Goal: Transaction & Acquisition: Purchase product/service

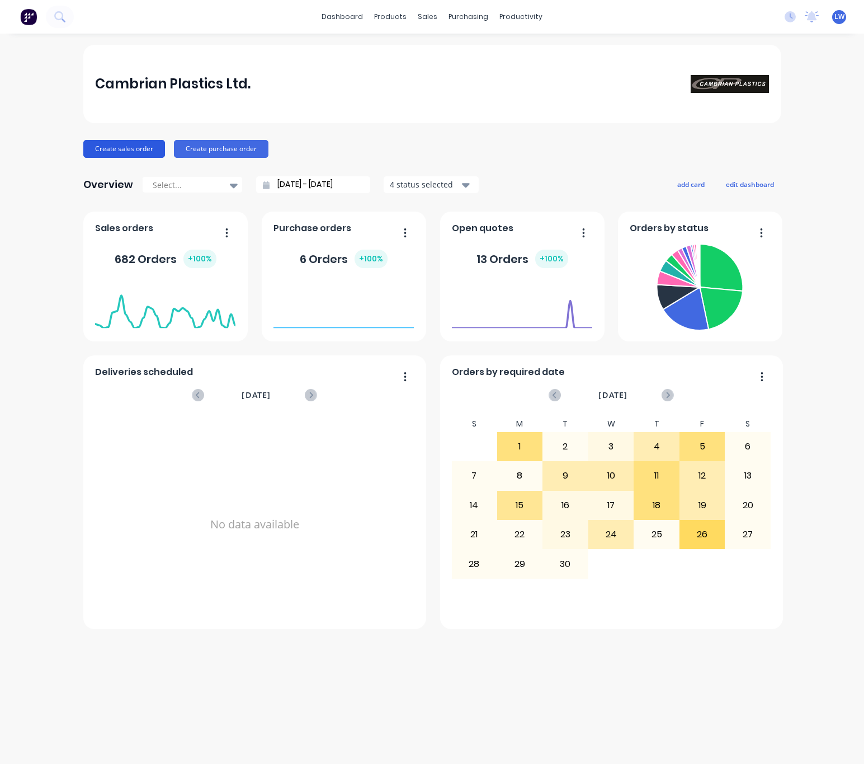
click at [133, 148] on button "Create sales order" at bounding box center [124, 149] width 82 height 18
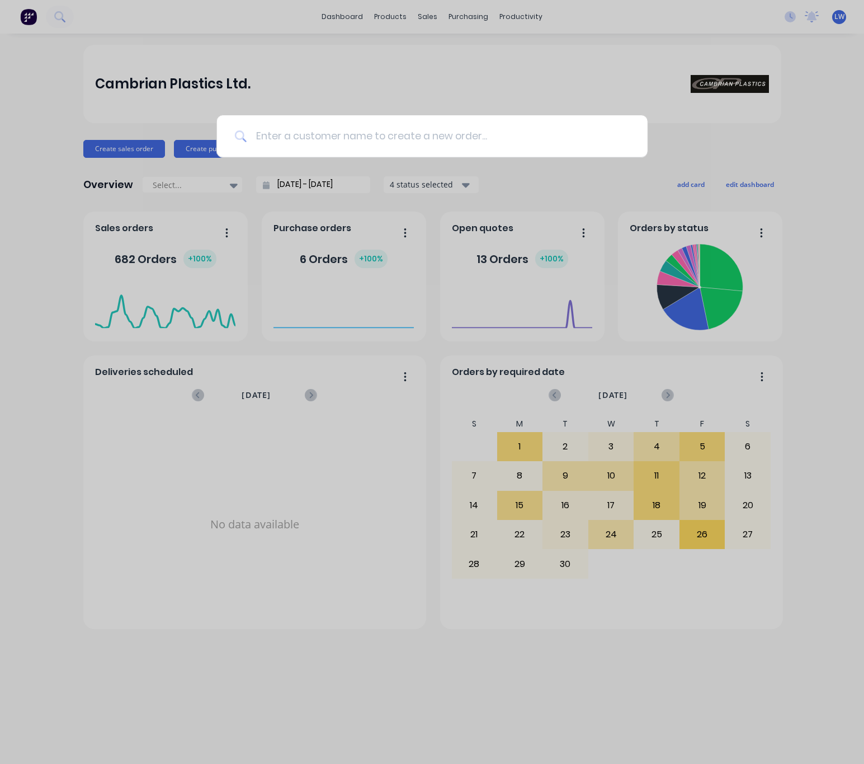
click at [288, 152] on input at bounding box center [438, 136] width 383 height 42
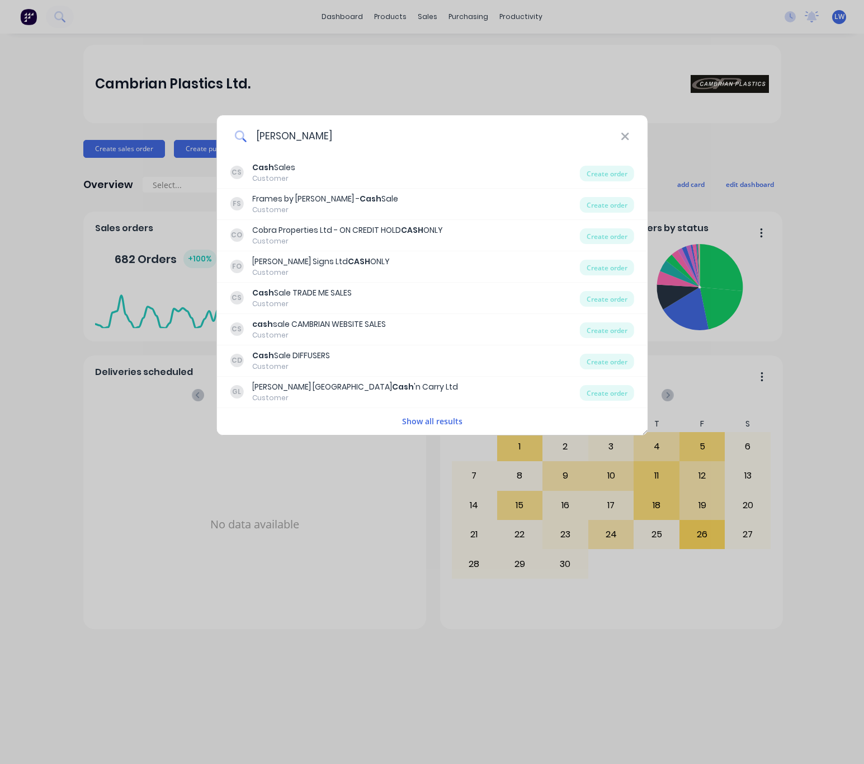
type input "cash sale"
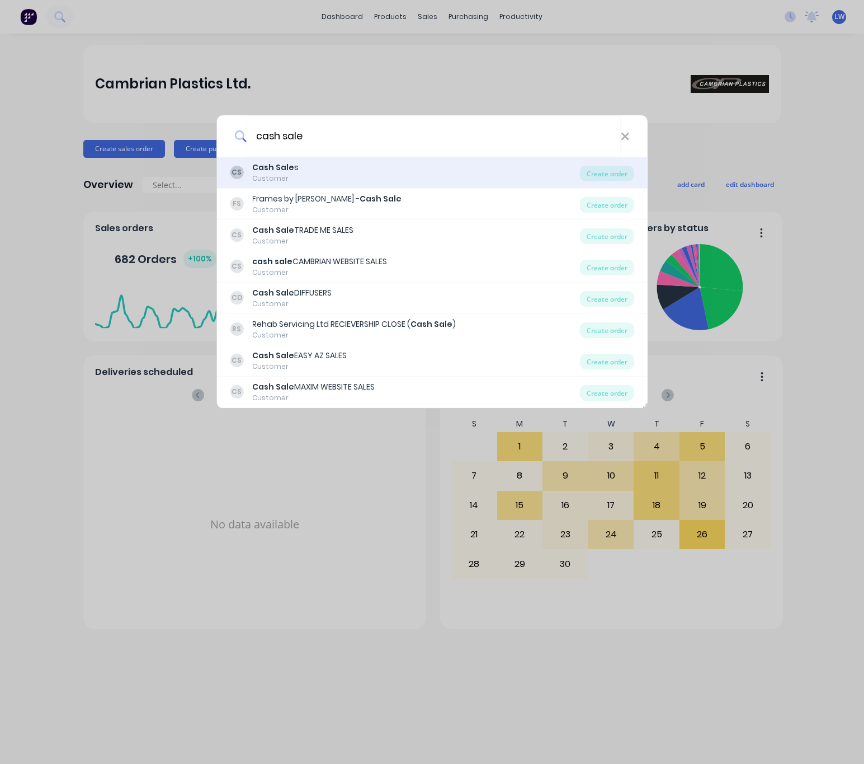
click at [318, 176] on div "CS Cash Sale s Customer" at bounding box center [405, 173] width 350 height 22
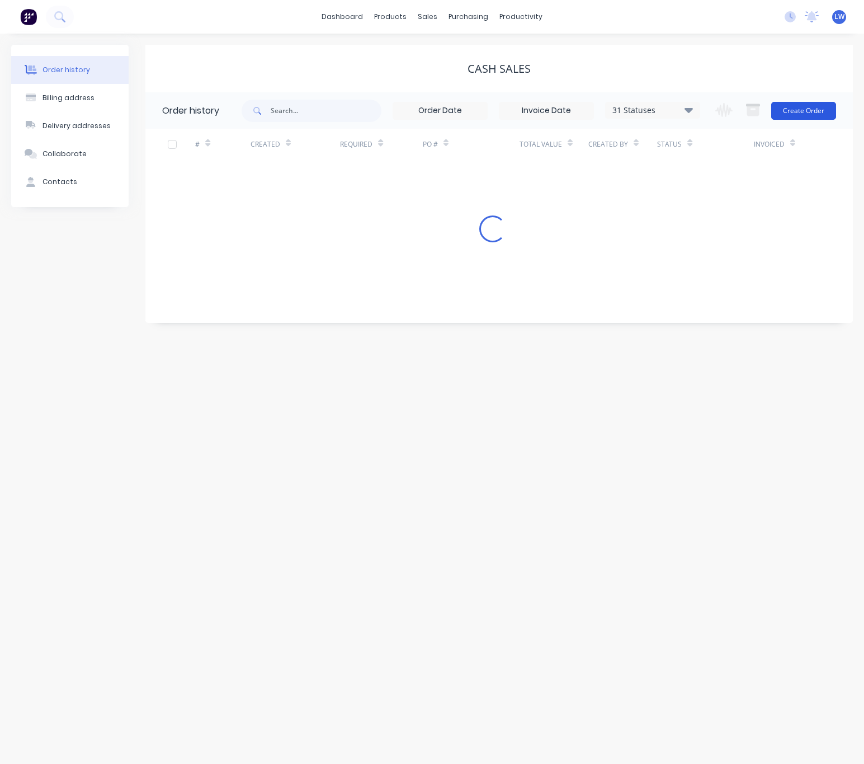
click at [803, 117] on button "Create Order" at bounding box center [803, 111] width 65 height 18
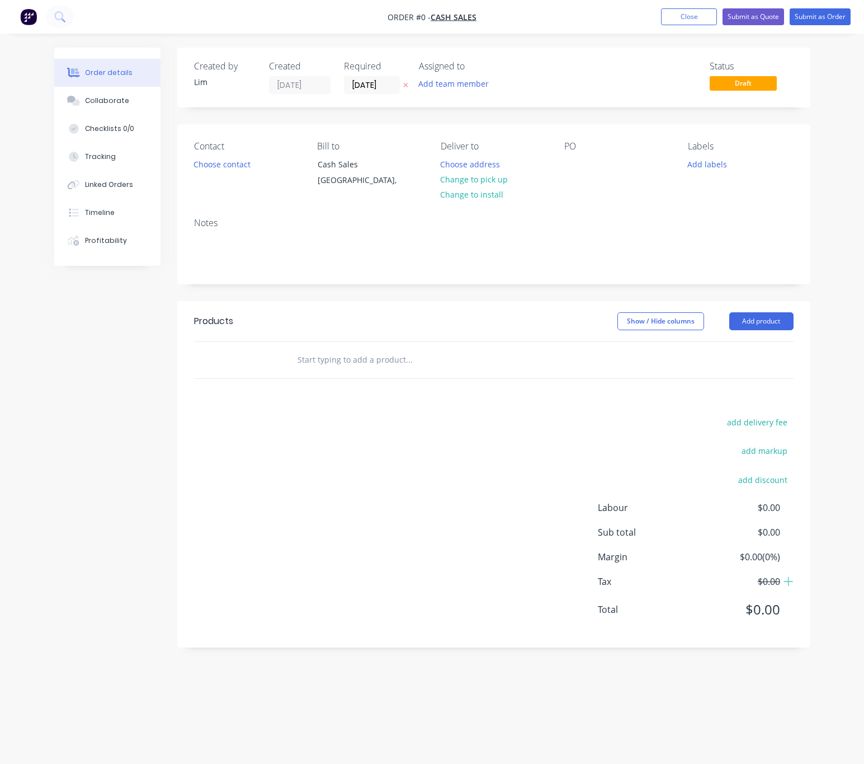
click at [407, 86] on icon "button" at bounding box center [405, 85] width 5 height 7
click at [212, 163] on button "Choose contact" at bounding box center [221, 163] width 69 height 15
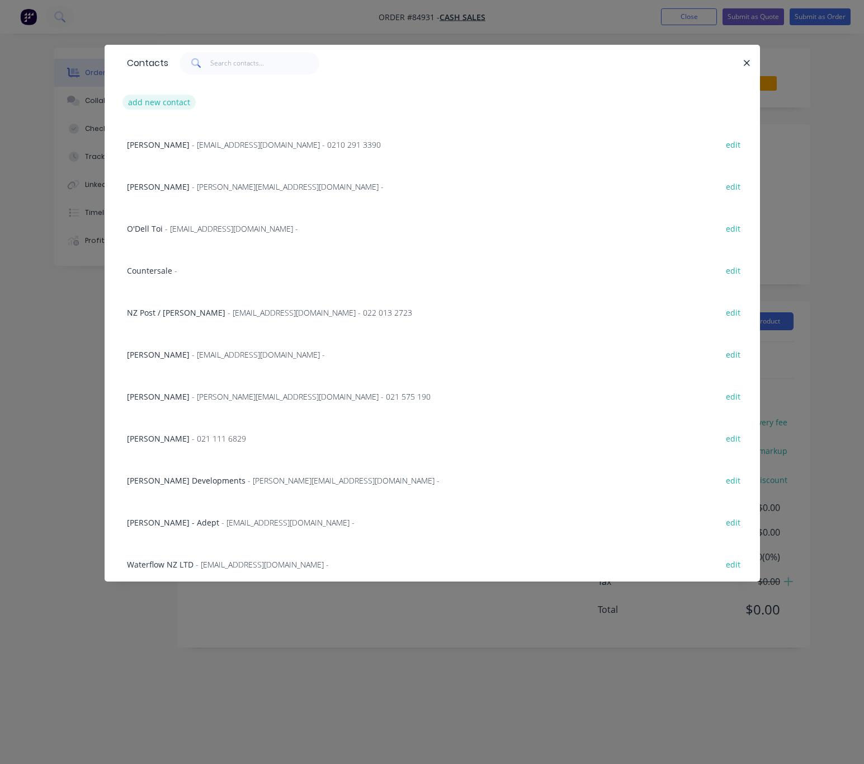
click at [185, 101] on button "add new contact" at bounding box center [160, 102] width 74 height 15
select select "NZ"
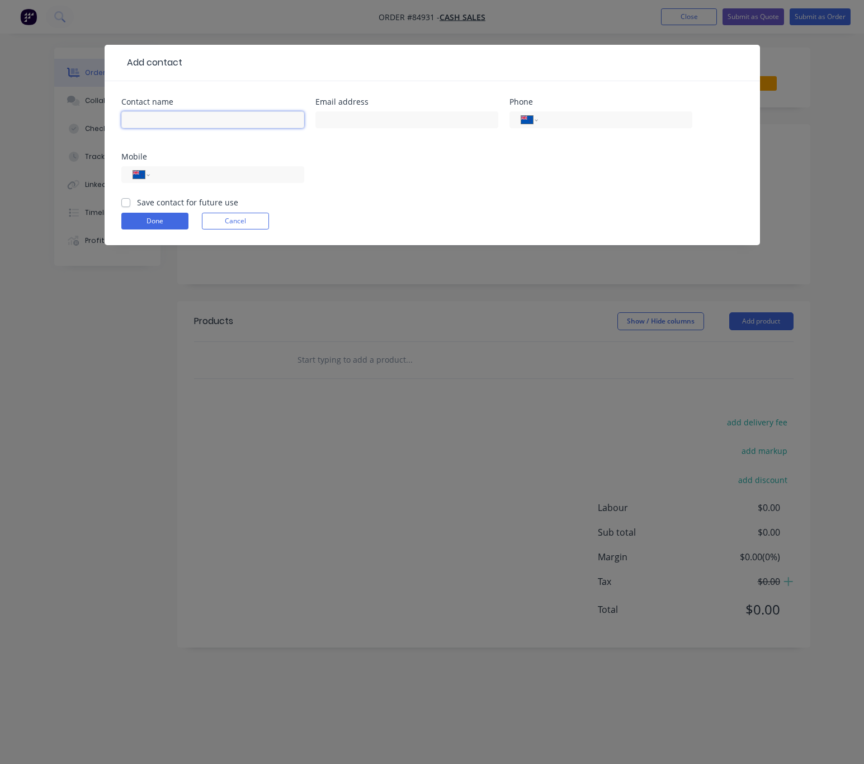
click at [190, 115] on input "text" at bounding box center [212, 119] width 183 height 17
type input "Cash Sale"
click at [152, 223] on button "Done" at bounding box center [154, 221] width 67 height 17
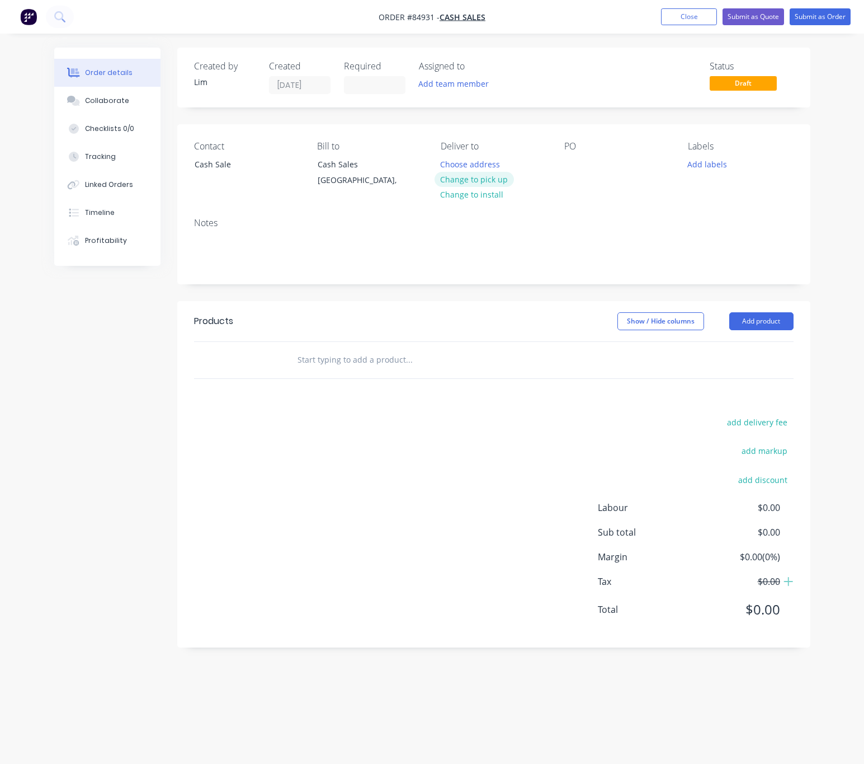
click at [490, 180] on button "Change to pick up" at bounding box center [474, 179] width 79 height 15
click at [581, 158] on div at bounding box center [573, 164] width 18 height 16
click at [721, 163] on button "Add labels" at bounding box center [707, 163] width 51 height 15
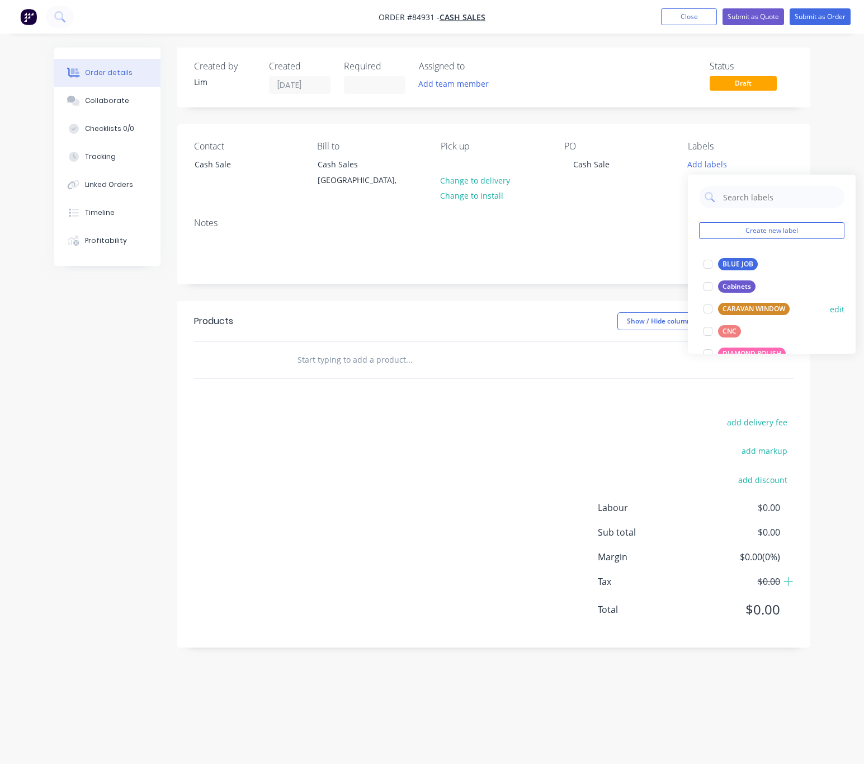
drag, startPoint x: 743, startPoint y: 265, endPoint x: 702, endPoint y: 304, distance: 57.4
click at [744, 265] on div "BLUE JOB" at bounding box center [738, 264] width 40 height 12
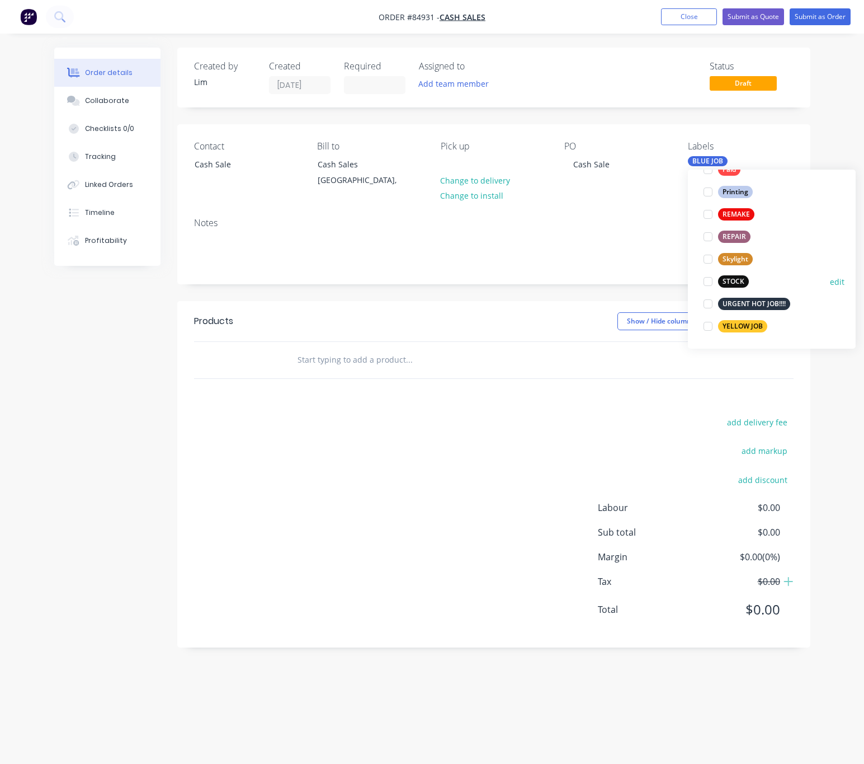
click at [737, 280] on div "STOCK" at bounding box center [733, 281] width 31 height 12
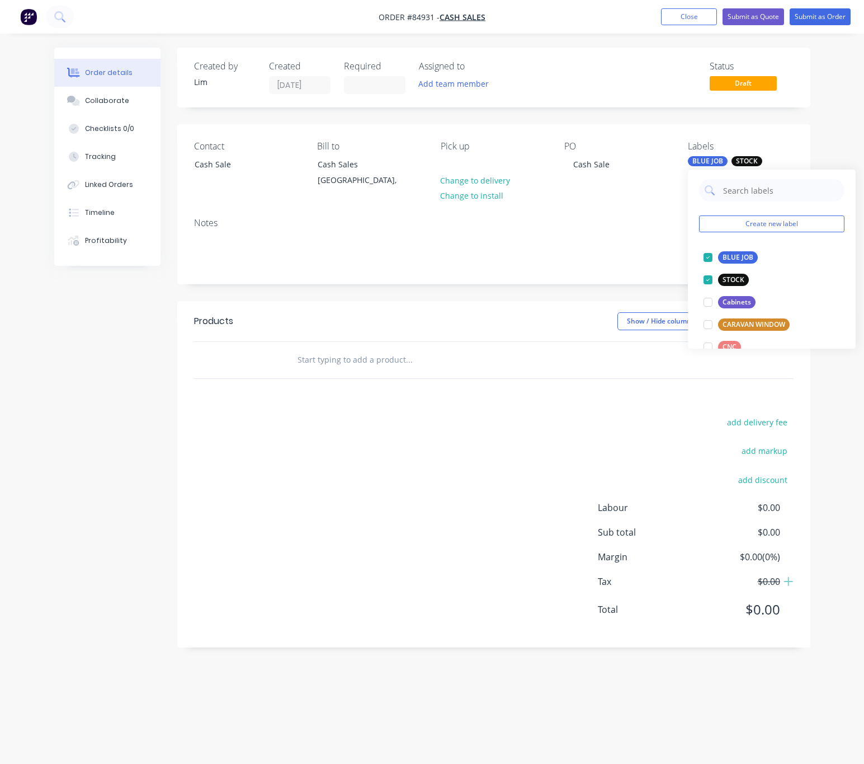
click at [529, 420] on div "add delivery fee add markup add discount Labour $0.00 Sub total $0.00 Margin $0…" at bounding box center [494, 523] width 600 height 216
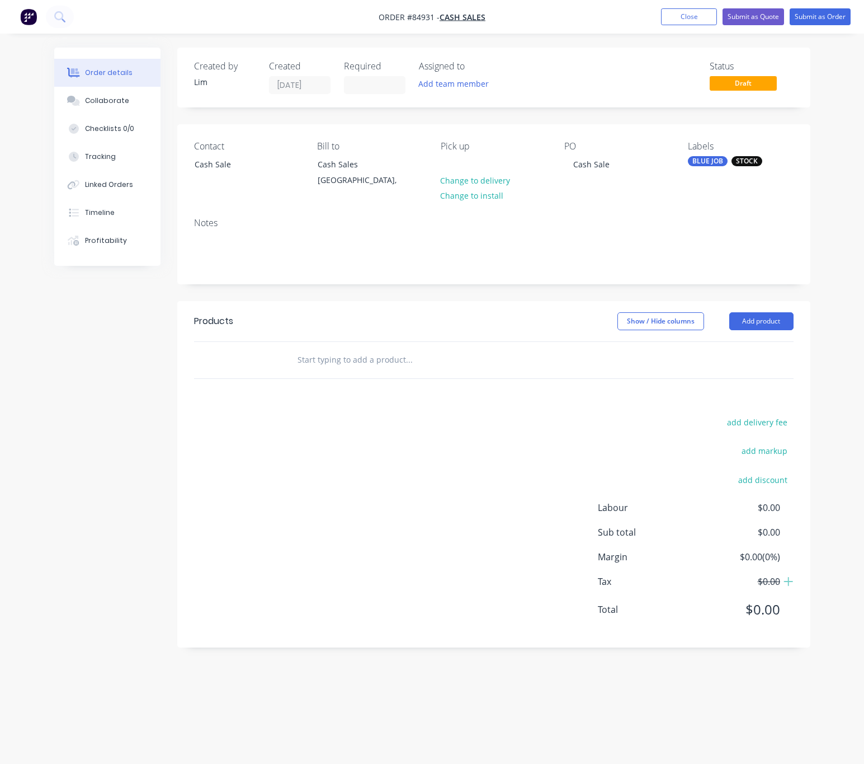
click at [373, 355] on input "text" at bounding box center [409, 360] width 224 height 22
click at [365, 352] on input "text" at bounding box center [409, 360] width 224 height 22
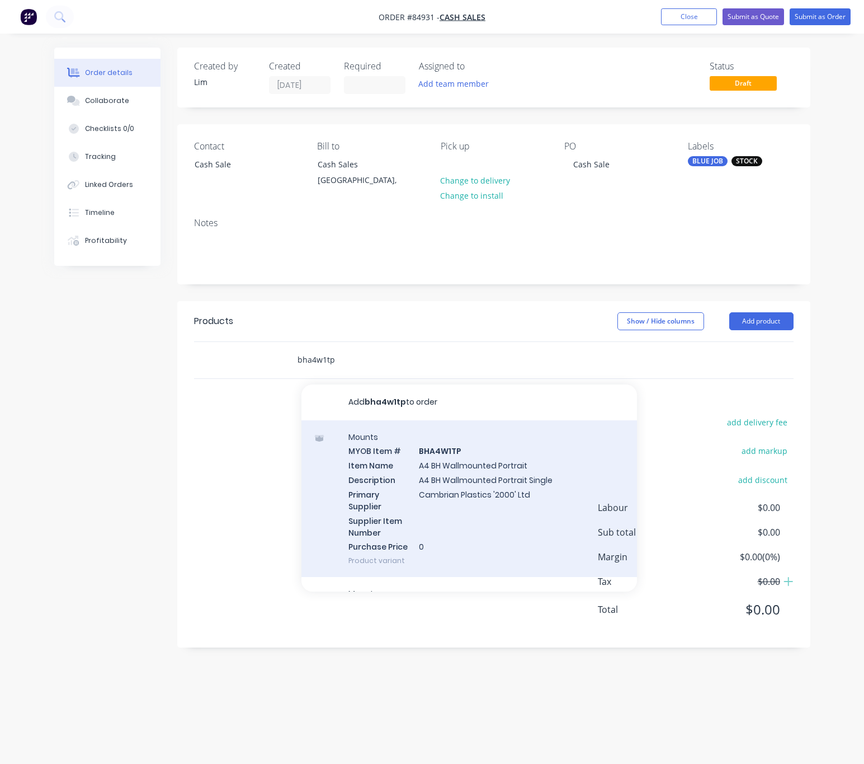
type input "bha4w1tp"
click at [529, 494] on div "Mounts MYOB Item # BHA4W1TP Item Name A4 BH Wallmounted Portrait Description A4…" at bounding box center [470, 498] width 336 height 157
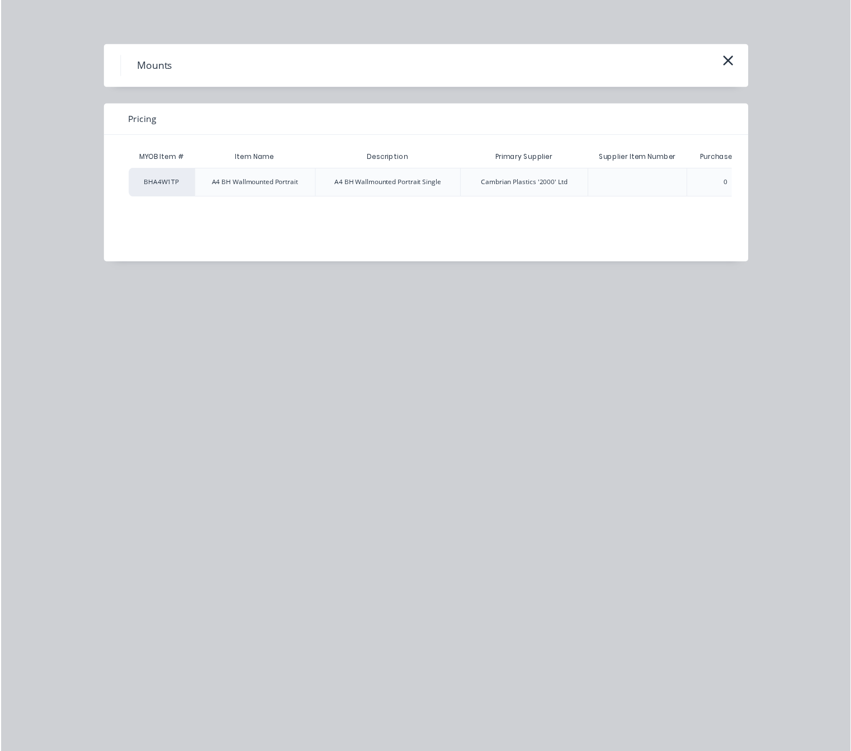
scroll to position [0, 94]
click at [733, 182] on div "$24.15" at bounding box center [713, 185] width 60 height 28
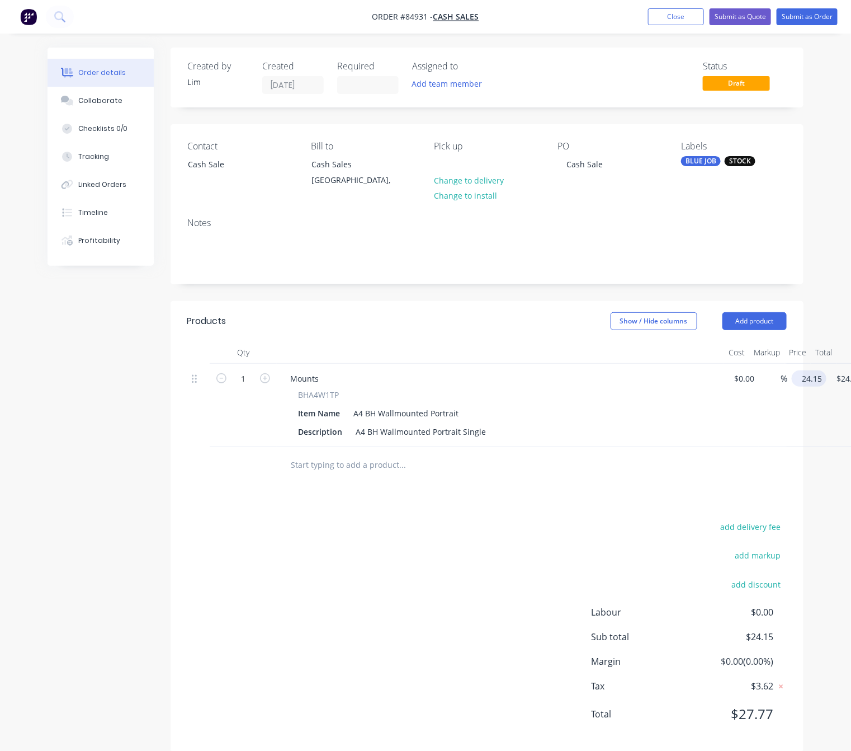
click at [808, 376] on input "24.15" at bounding box center [812, 378] width 30 height 16
type input "$26.57"
click at [358, 591] on div "add delivery fee add markup add discount Labour $0.00 Sub total $24.15 Margin $…" at bounding box center [487, 627] width 600 height 216
click at [251, 376] on input "1" at bounding box center [243, 378] width 29 height 17
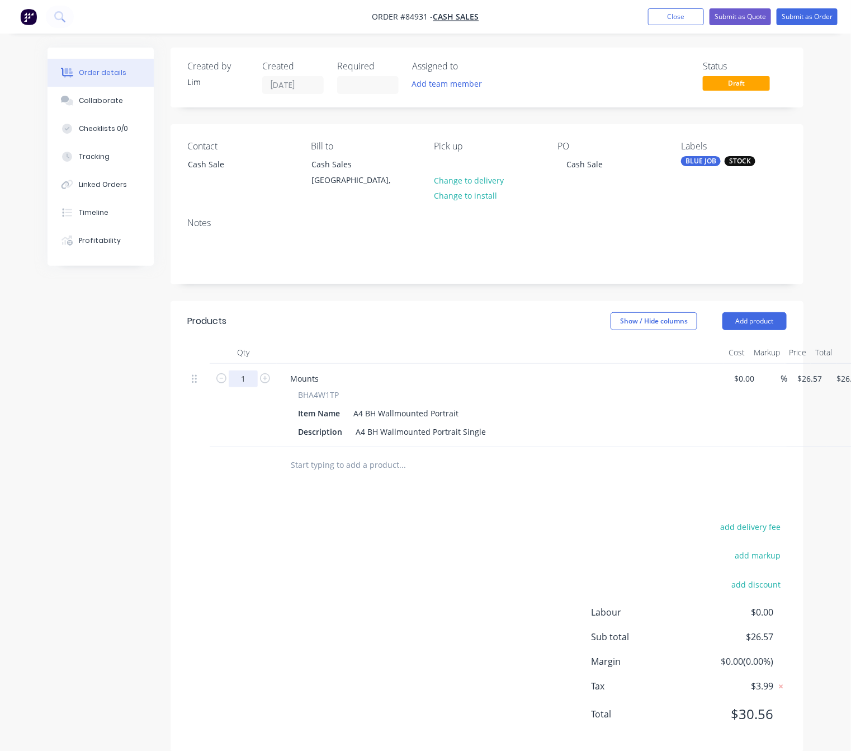
click at [248, 381] on input "1" at bounding box center [243, 378] width 29 height 17
type input "10"
type input "$265.70"
click at [220, 588] on div "add delivery fee add markup add discount Labour $0.00 Sub total $26.57 Margin $…" at bounding box center [487, 627] width 600 height 216
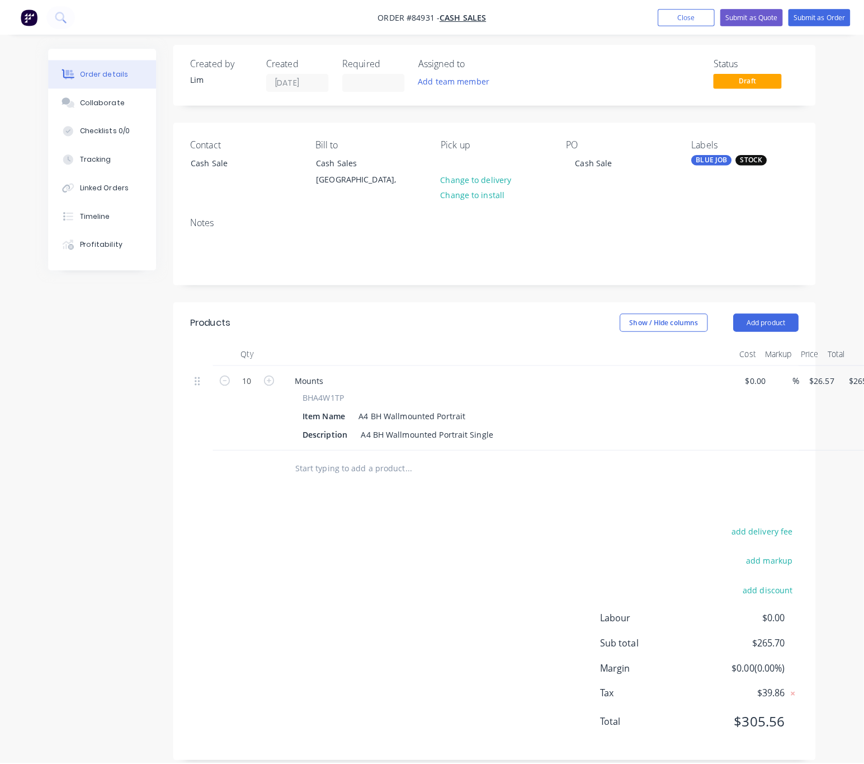
scroll to position [0, 0]
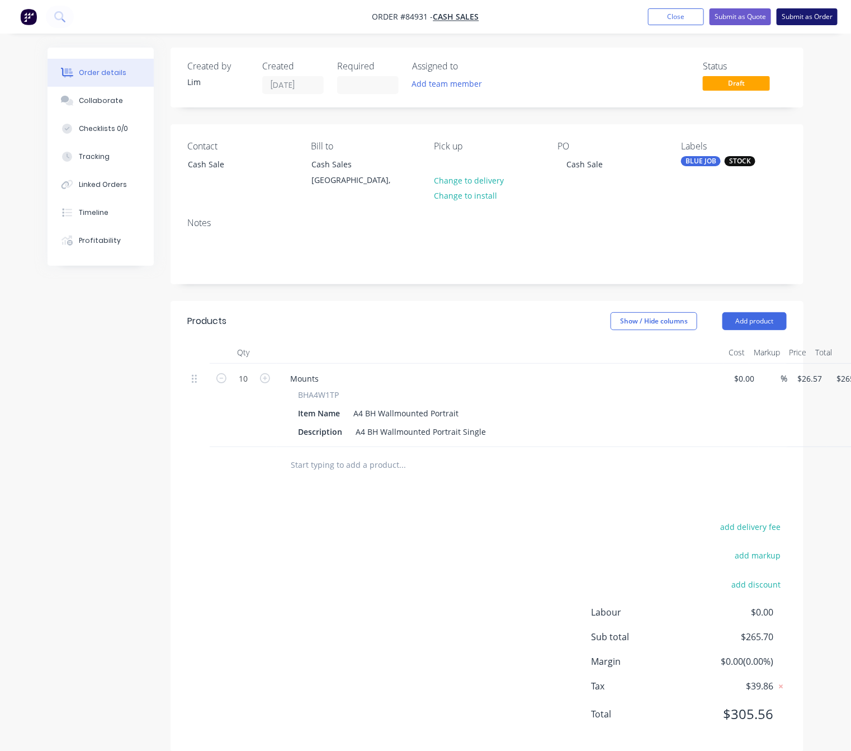
click at [815, 17] on button "Submit as Order" at bounding box center [807, 16] width 61 height 17
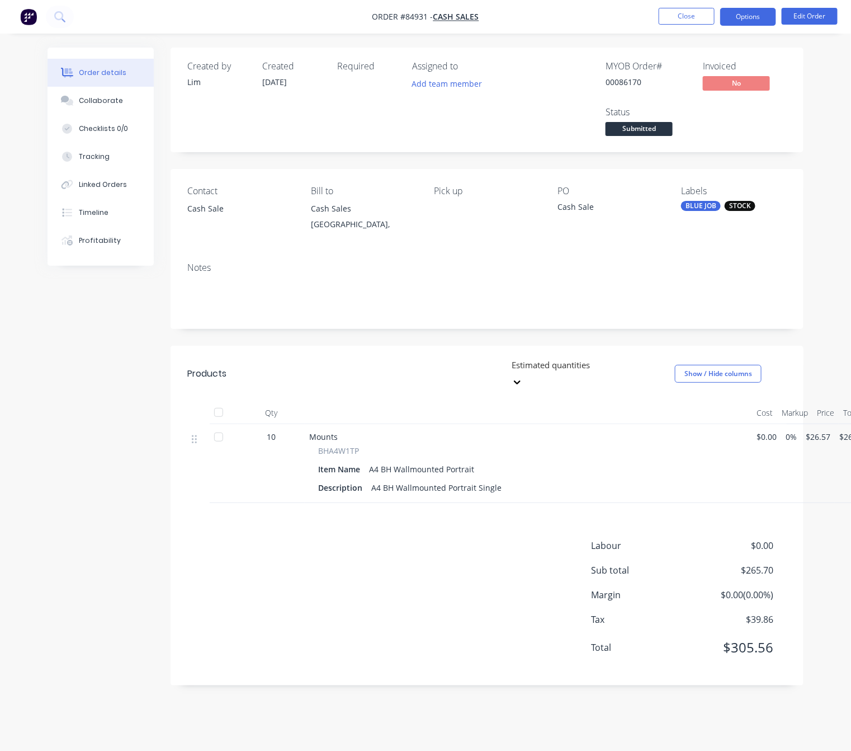
click at [759, 17] on button "Options" at bounding box center [749, 17] width 56 height 18
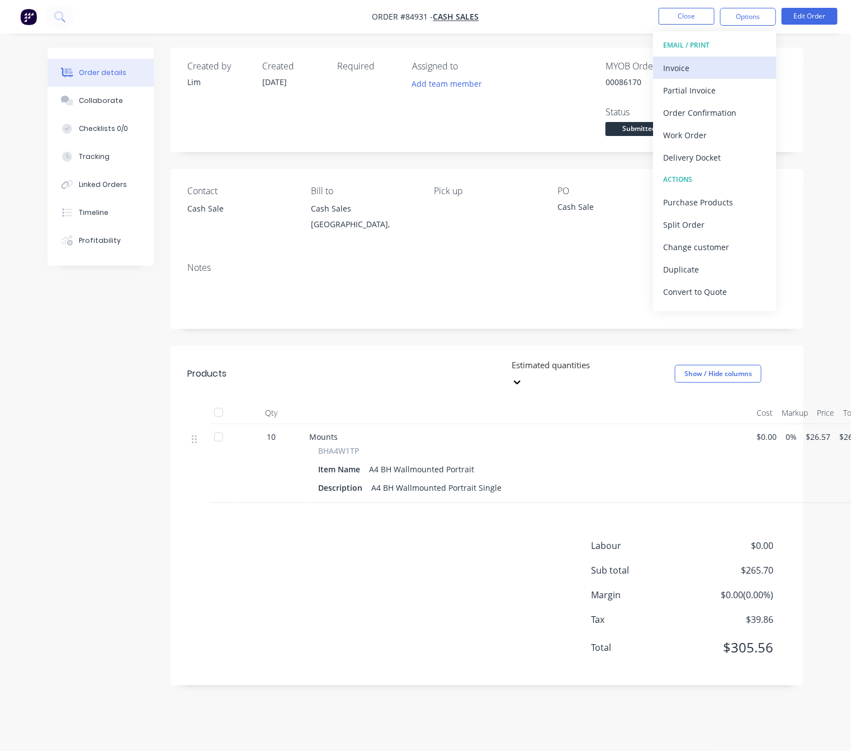
click at [725, 66] on div "Invoice" at bounding box center [714, 68] width 103 height 16
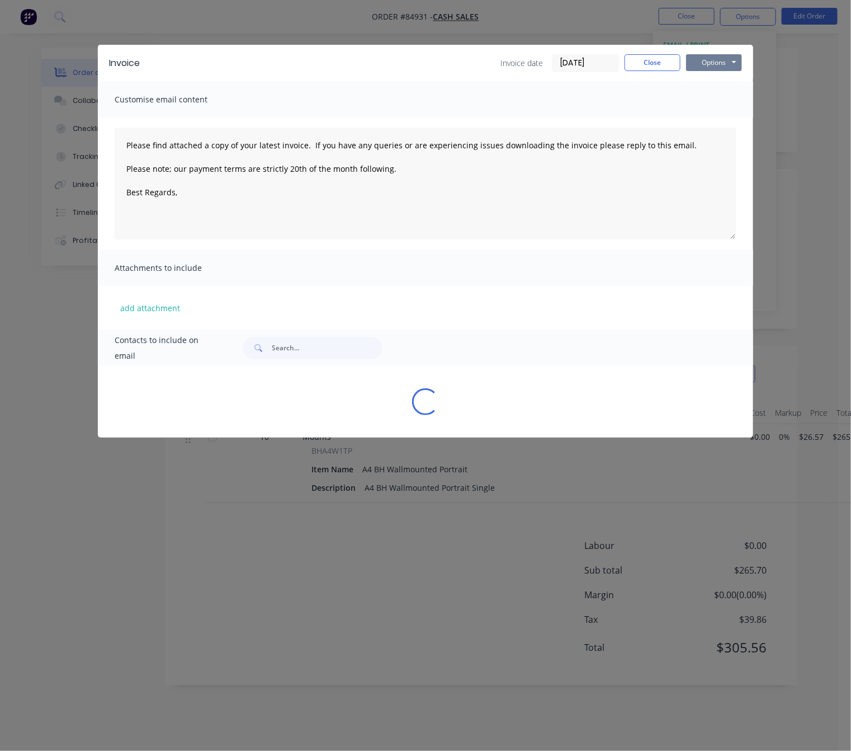
click at [729, 64] on button "Options" at bounding box center [714, 62] width 56 height 17
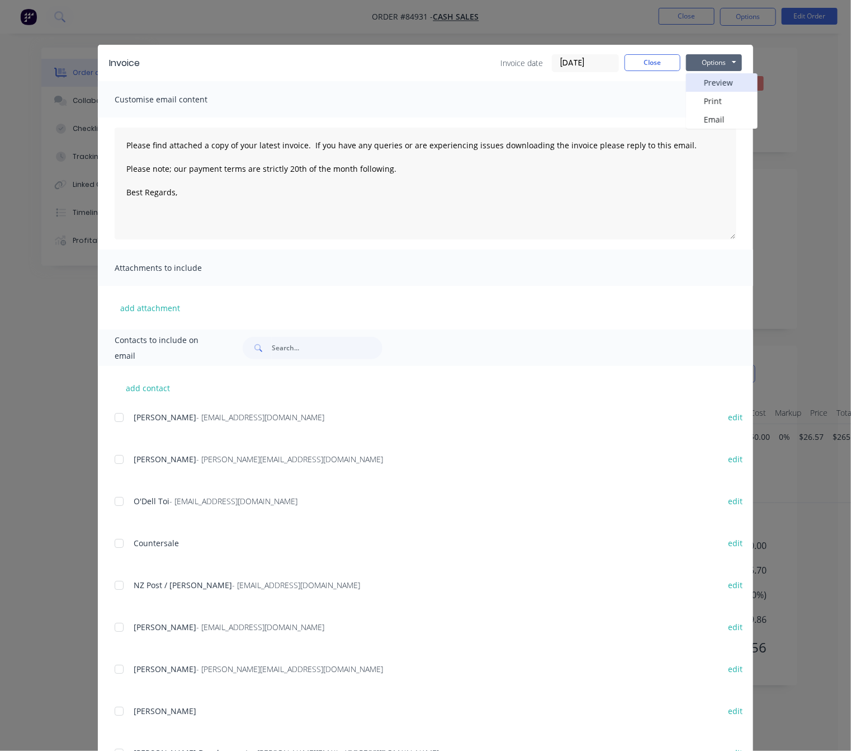
click at [729, 81] on button "Preview" at bounding box center [722, 82] width 72 height 18
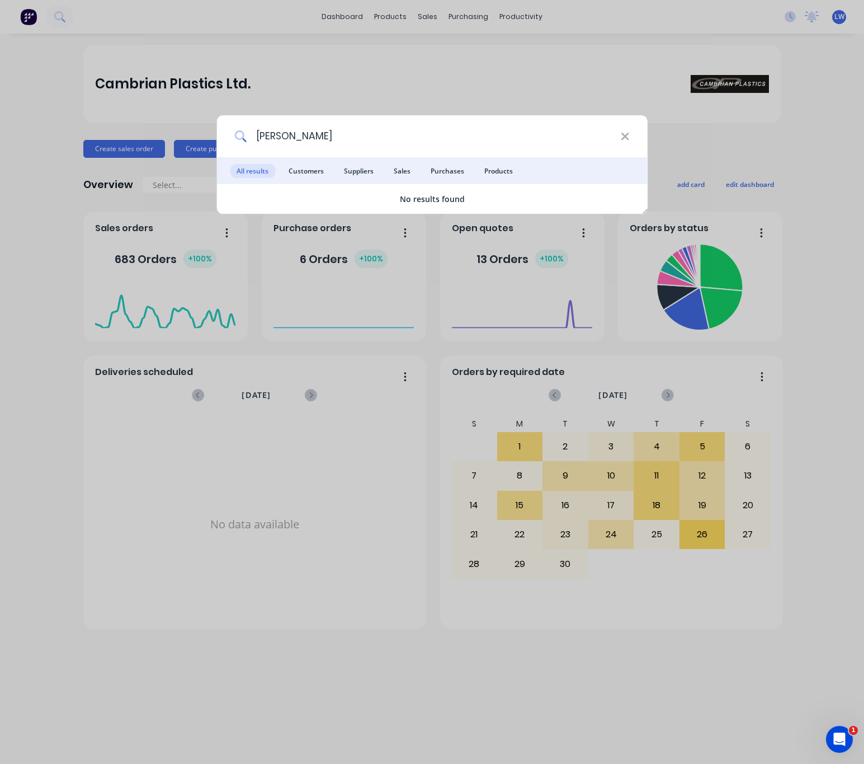
click at [301, 135] on input "steve raea" at bounding box center [434, 136] width 374 height 42
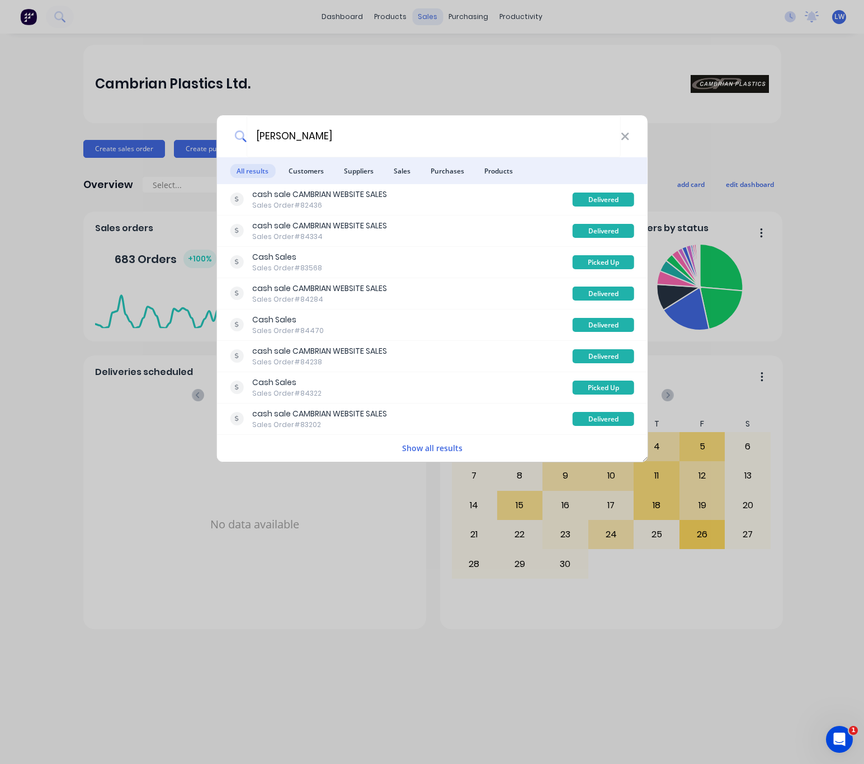
type input "steve"
click at [379, 64] on div "steve All results Customers Suppliers Sales Purchases Products cash sale CAMBRI…" at bounding box center [432, 382] width 864 height 764
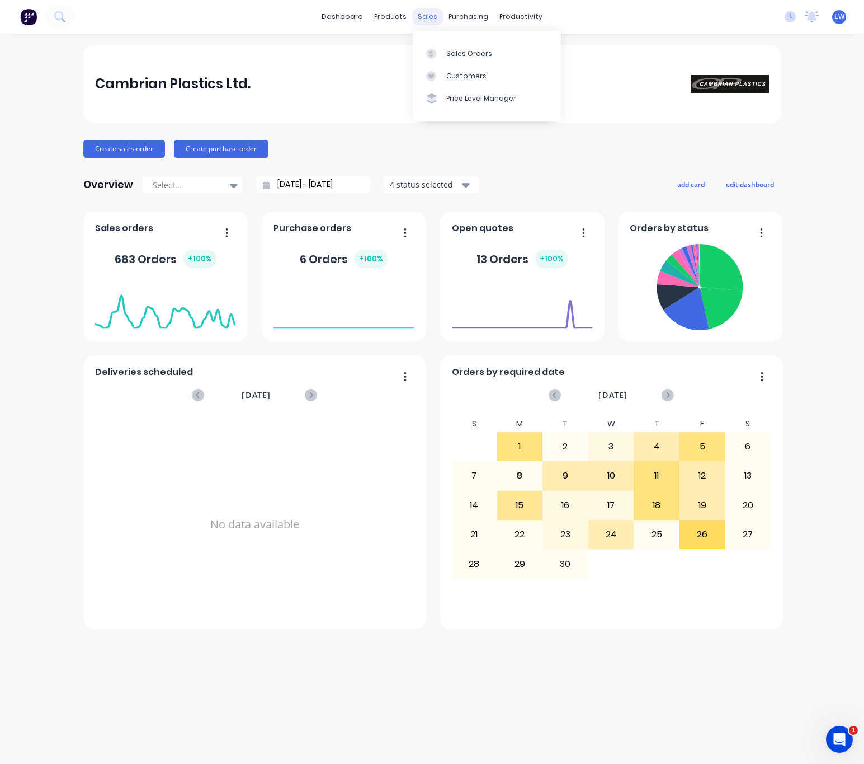
click at [422, 21] on div "sales" at bounding box center [427, 16] width 31 height 17
click at [437, 44] on link "Sales Orders" at bounding box center [487, 53] width 148 height 22
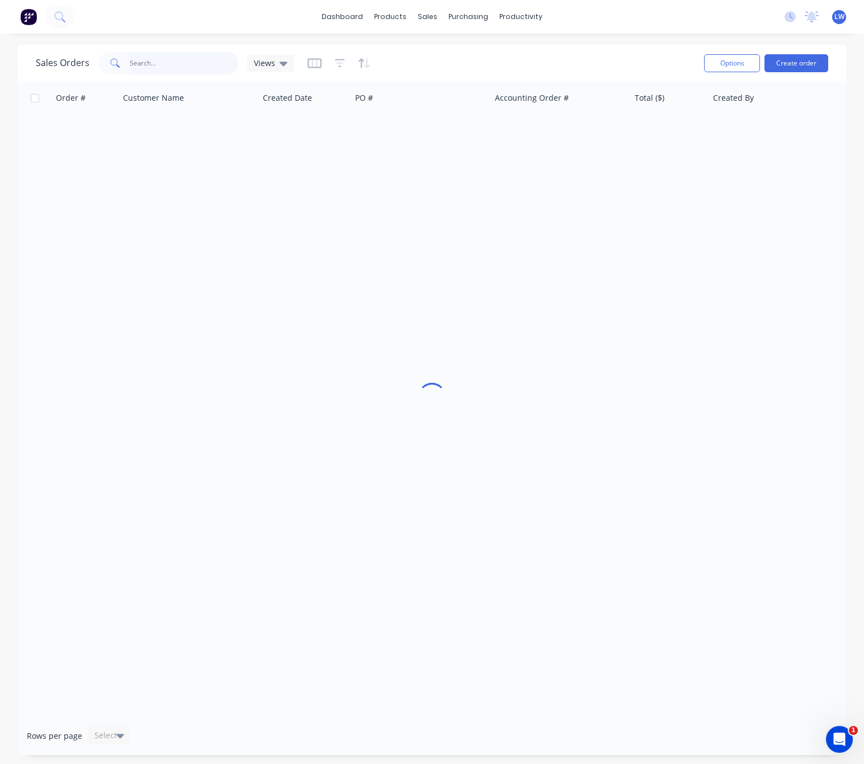
click at [148, 58] on input "text" at bounding box center [184, 63] width 109 height 22
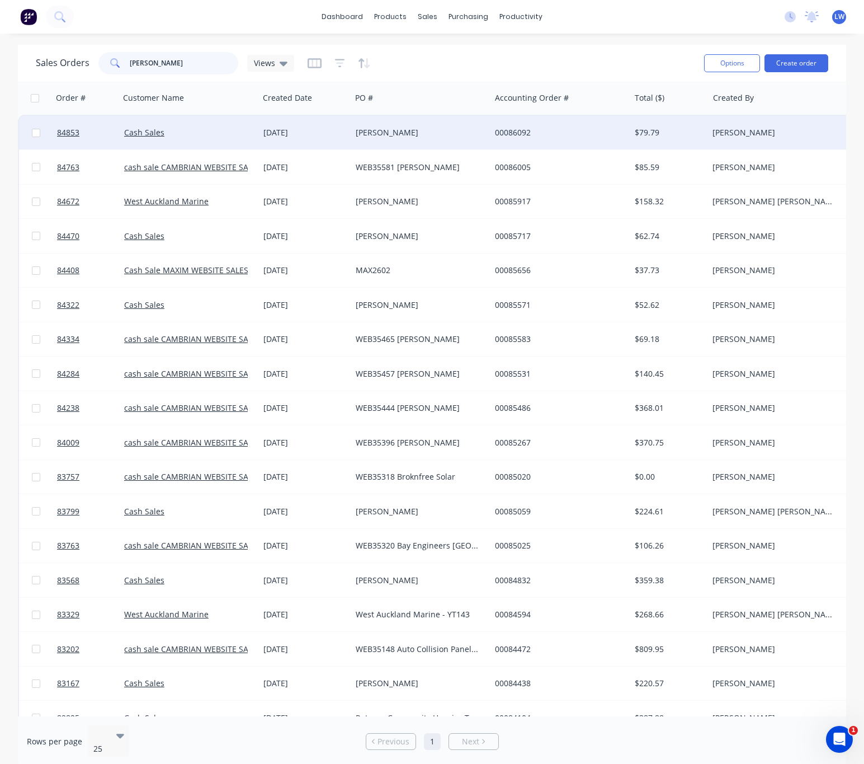
type input "steve"
click at [460, 133] on div "Steve" at bounding box center [418, 132] width 124 height 11
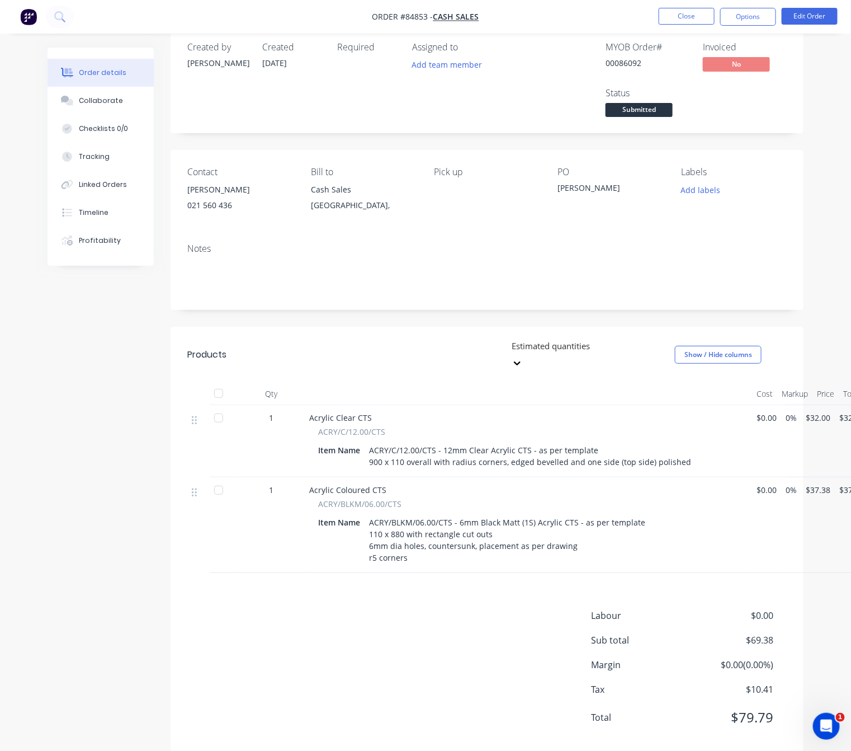
scroll to position [25, 0]
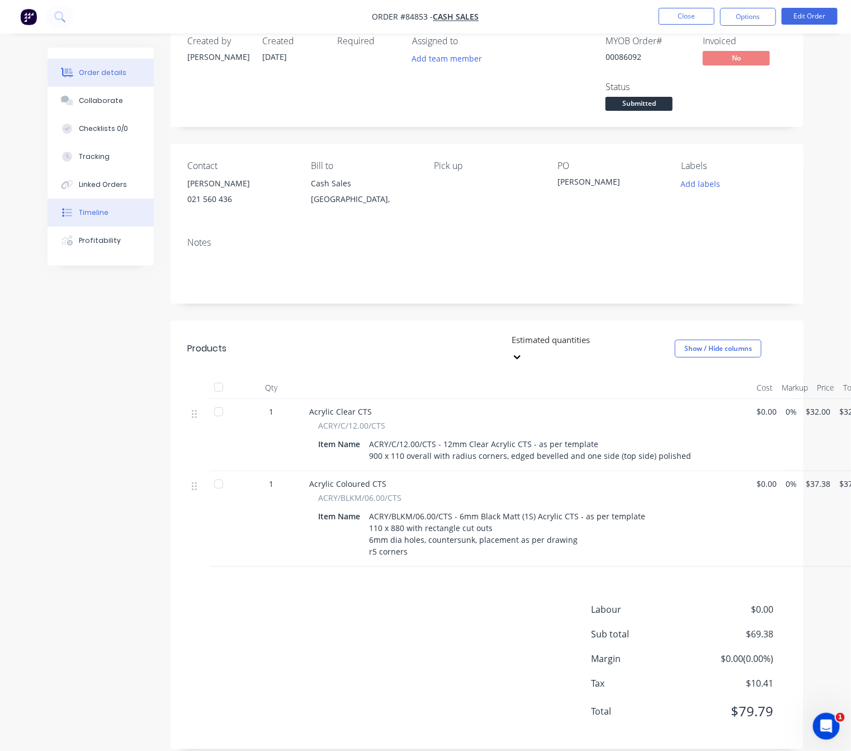
click at [97, 217] on div "Timeline" at bounding box center [94, 213] width 30 height 10
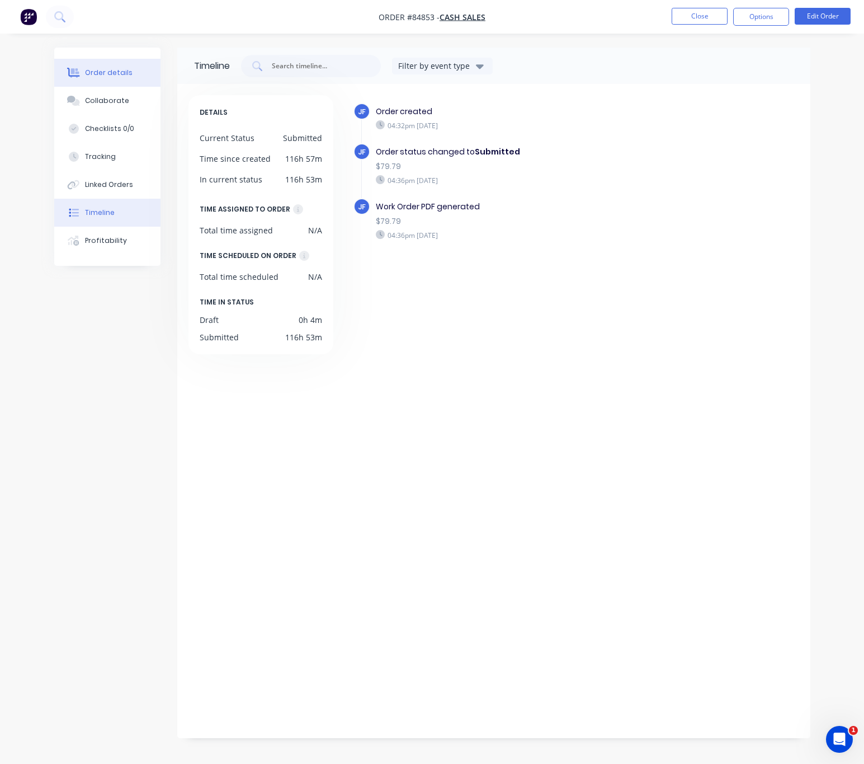
click at [96, 62] on button "Order details" at bounding box center [107, 73] width 106 height 28
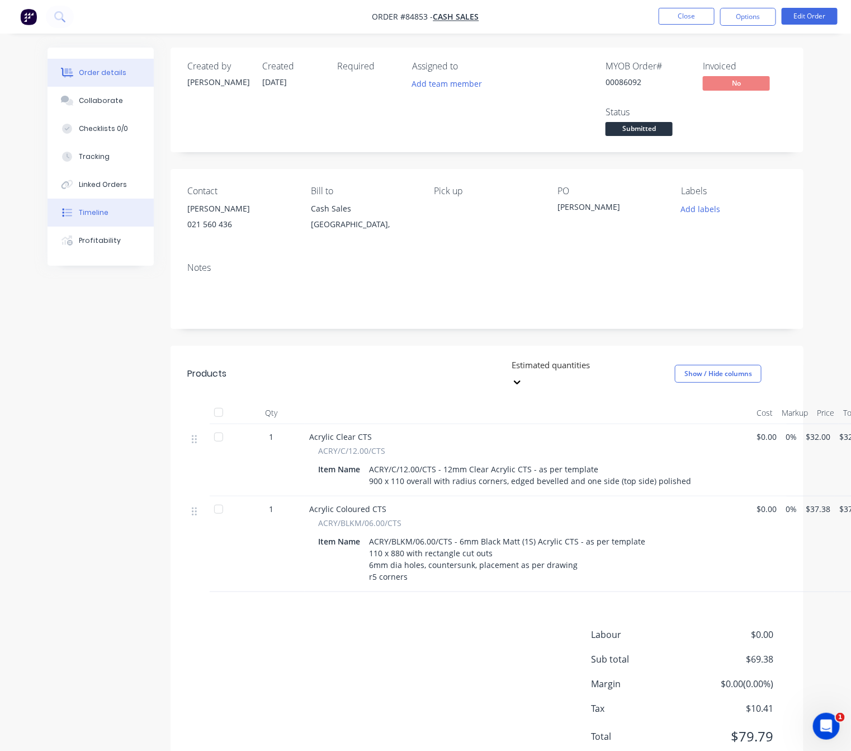
click at [126, 207] on button "Timeline" at bounding box center [101, 213] width 106 height 28
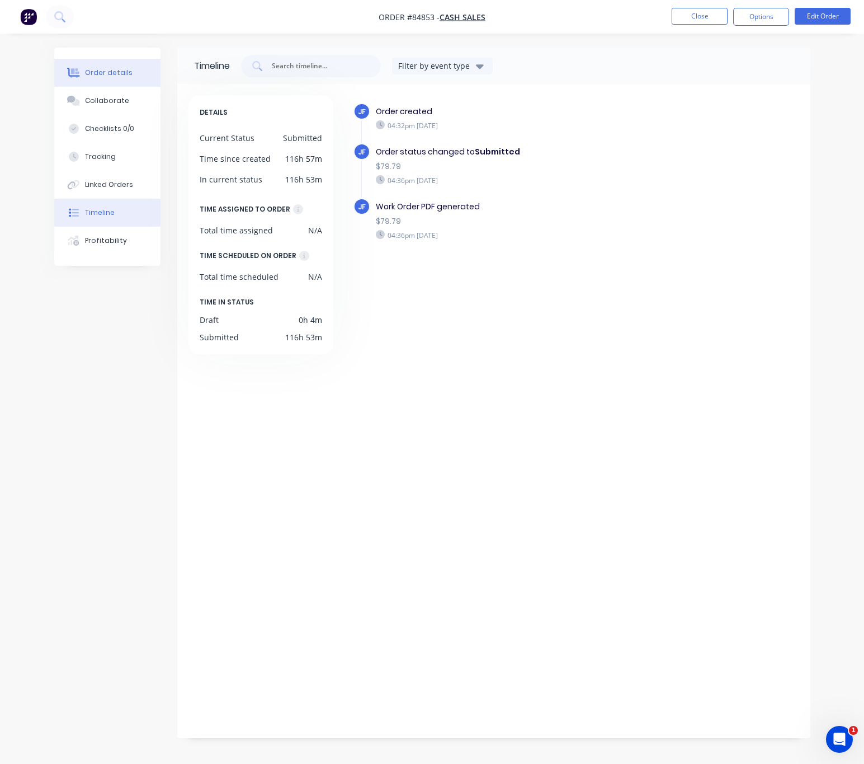
click at [117, 69] on div "Order details" at bounding box center [109, 73] width 48 height 10
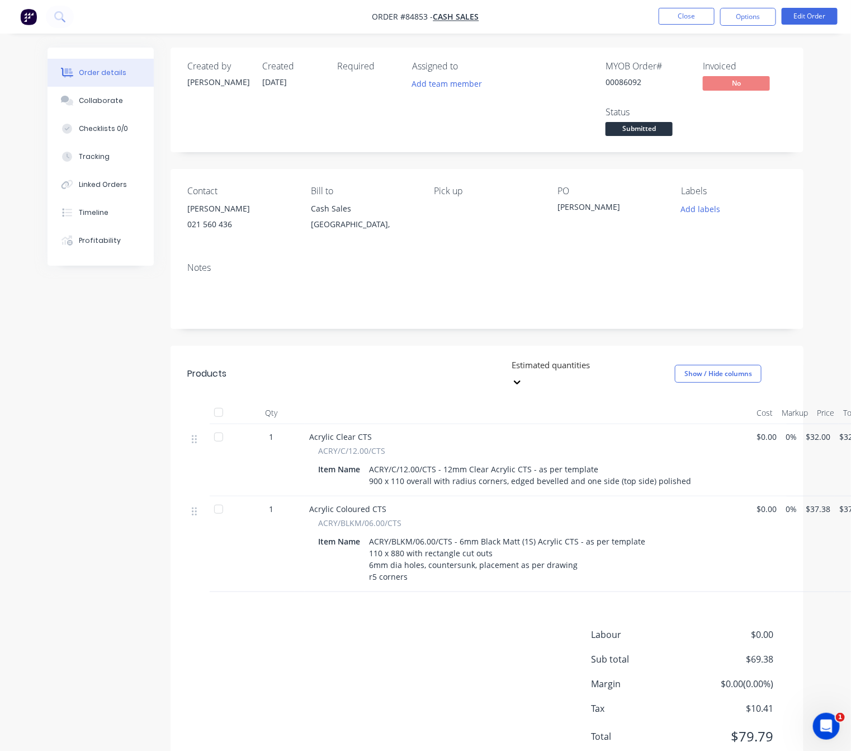
scroll to position [25, 0]
